Goal: Task Accomplishment & Management: Use online tool/utility

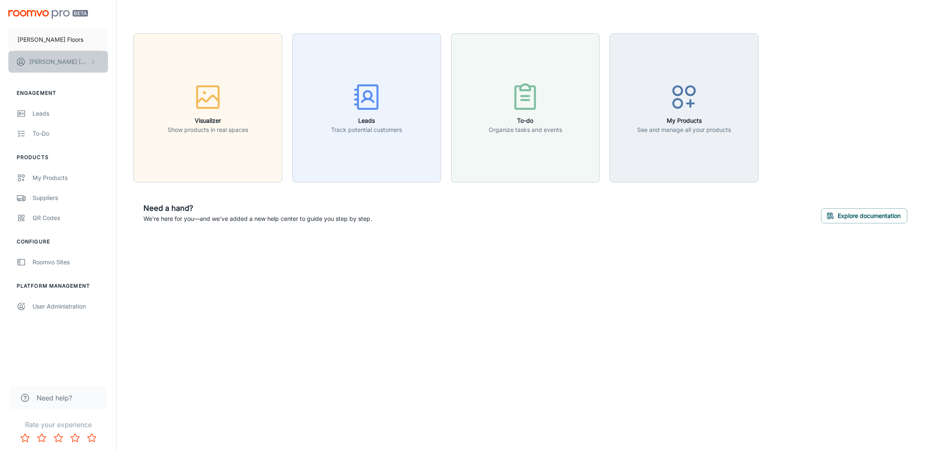
click at [96, 62] on button "[PERSON_NAME]" at bounding box center [58, 62] width 100 height 22
click at [246, 16] on div at bounding box center [467, 226] width 934 height 453
click at [52, 218] on div "QR Codes" at bounding box center [71, 217] width 76 height 9
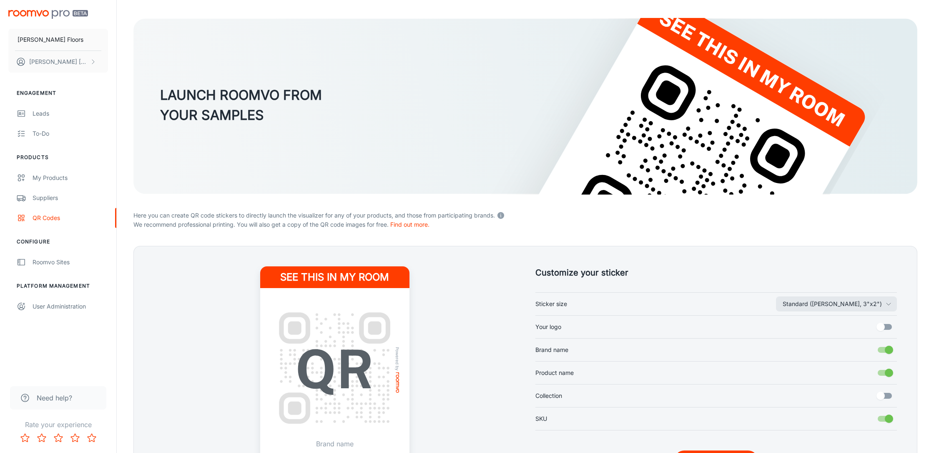
scroll to position [128, 0]
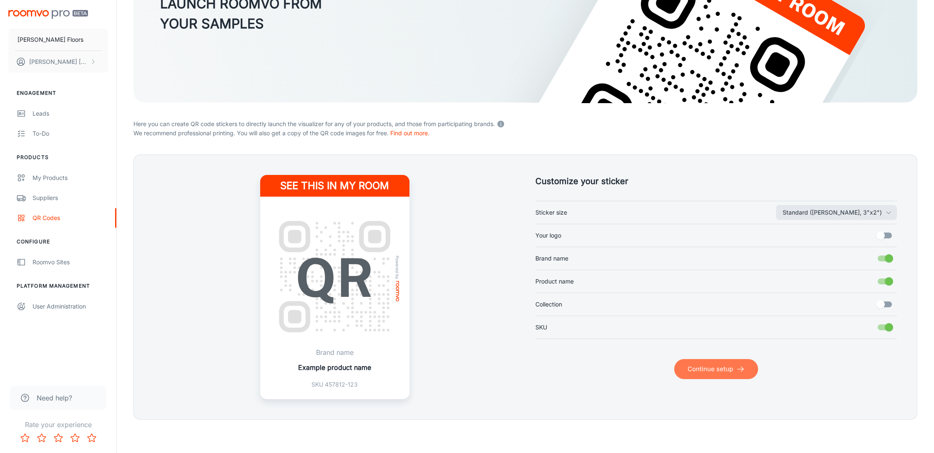
click at [691, 370] on button "Continue setup" at bounding box center [717, 369] width 84 height 20
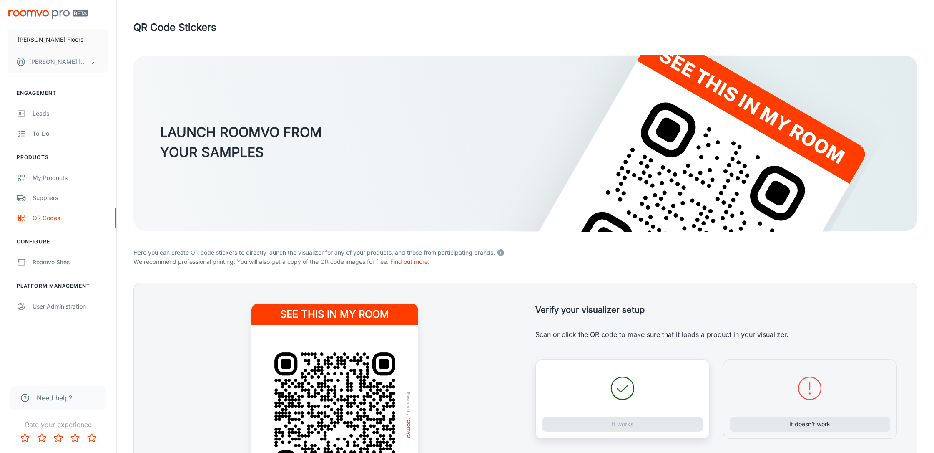
scroll to position [146, 0]
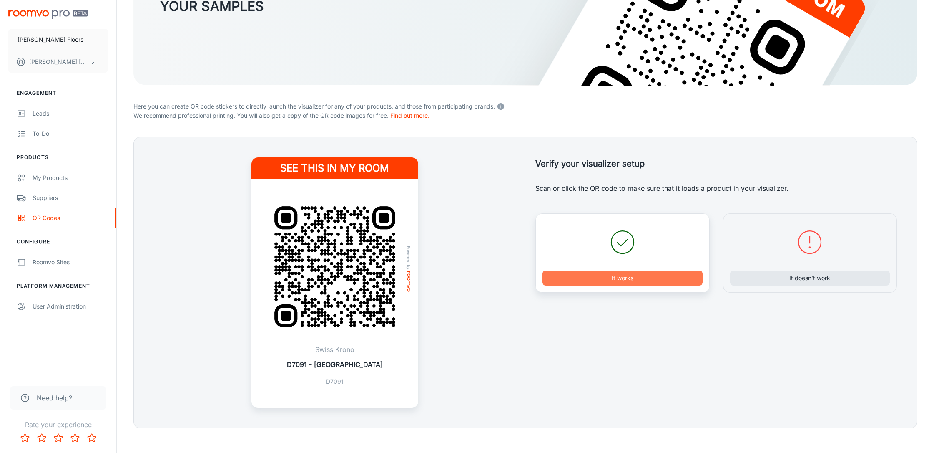
click at [642, 278] on button "It works" at bounding box center [623, 277] width 160 height 15
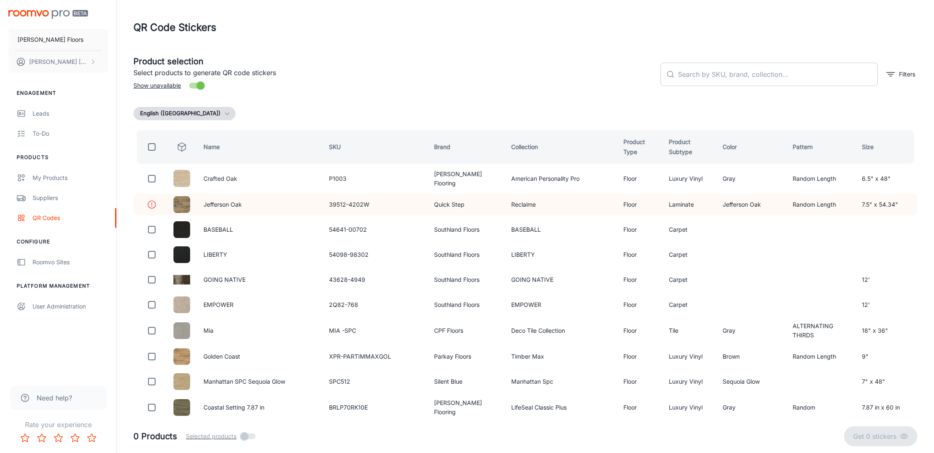
click at [694, 74] on input "text" at bounding box center [778, 74] width 200 height 23
type input "nebia"
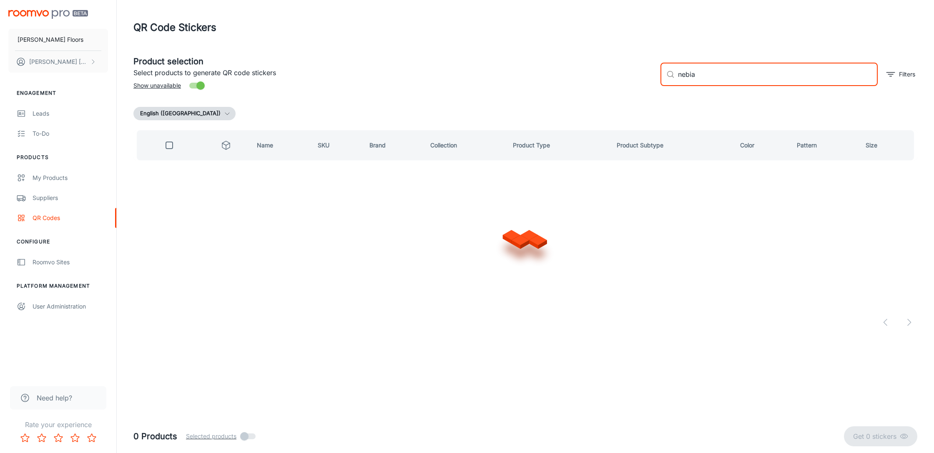
checkbox input "true"
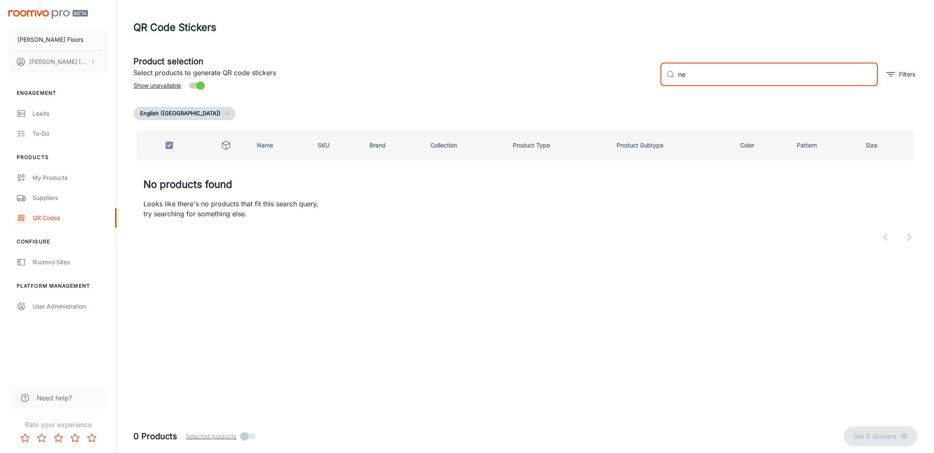
type input "n"
checkbox input "false"
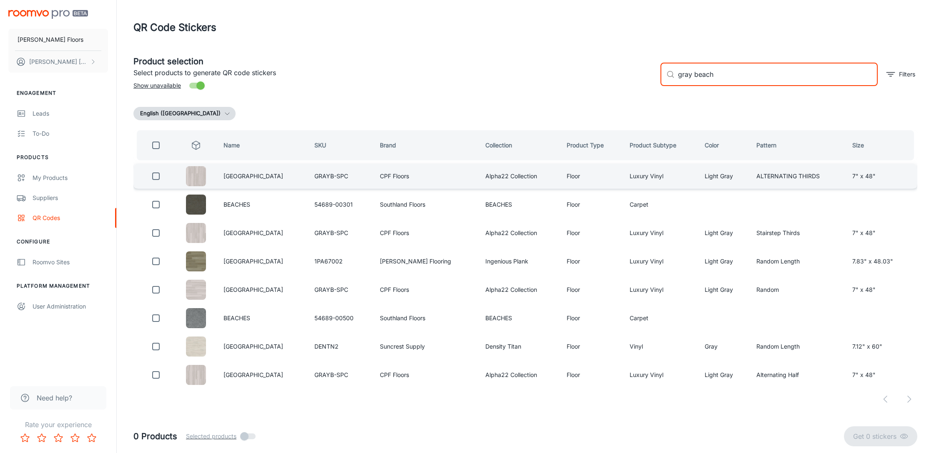
type input "gray beach"
click at [161, 178] on input "checkbox" at bounding box center [156, 176] width 17 height 17
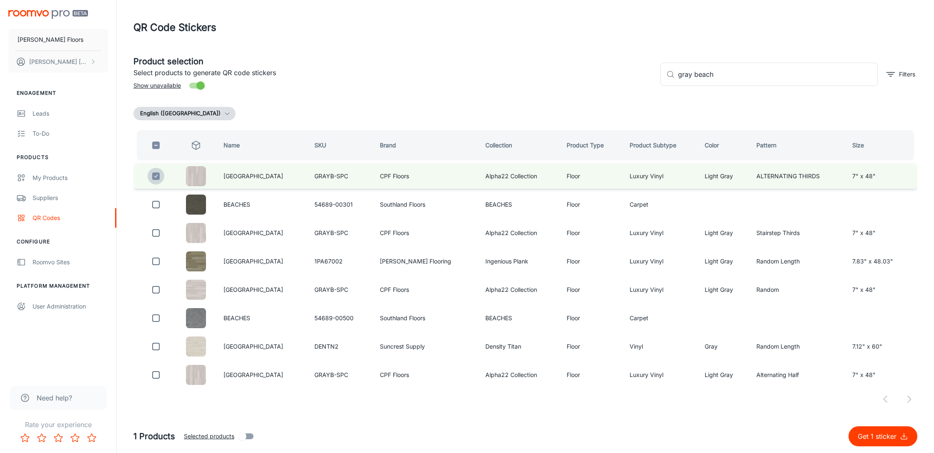
click at [162, 171] on input "checkbox" at bounding box center [156, 176] width 17 height 17
click at [156, 178] on input "checkbox" at bounding box center [156, 176] width 17 height 17
click at [884, 436] on p "Get 1 sticker" at bounding box center [879, 436] width 42 height 10
checkbox input "false"
